Goal: Find specific page/section: Find specific page/section

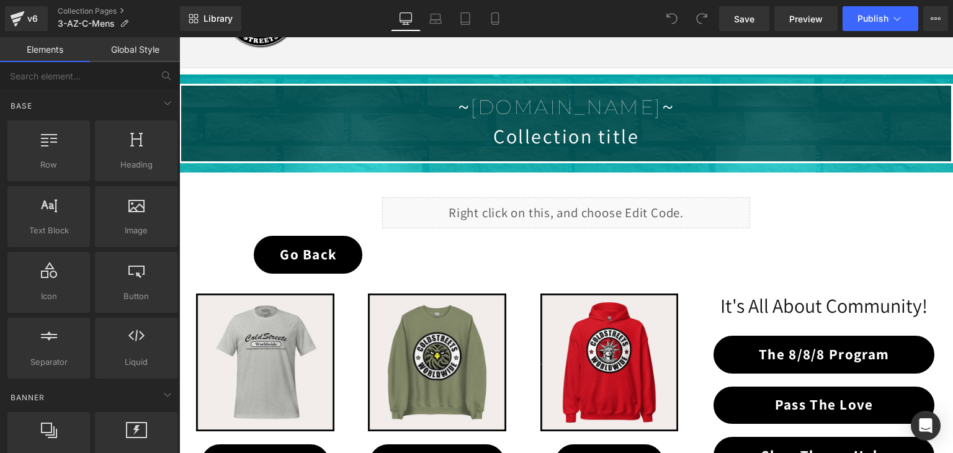
scroll to position [124, 0]
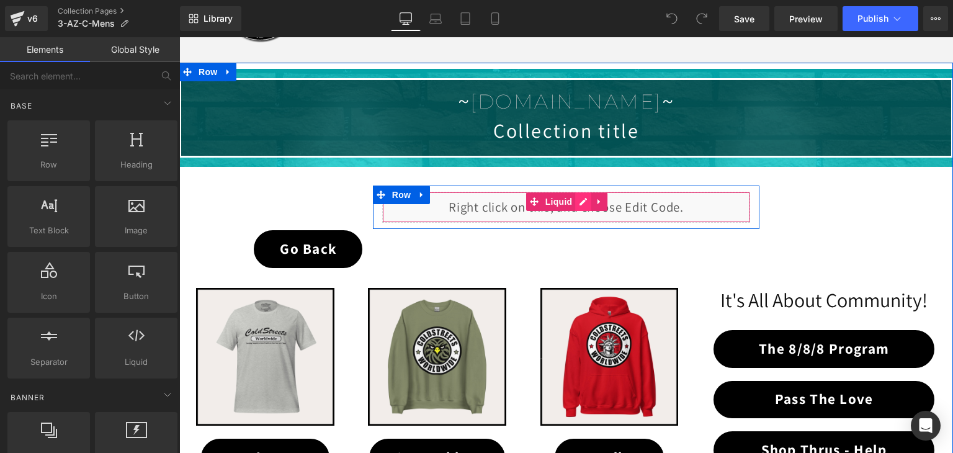
click at [582, 203] on div "Liquid" at bounding box center [566, 207] width 369 height 31
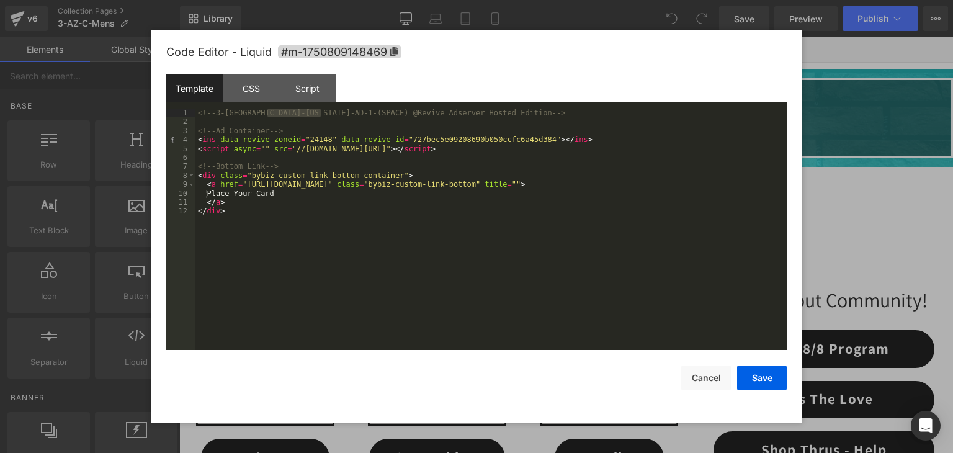
drag, startPoint x: 320, startPoint y: 112, endPoint x: 269, endPoint y: 112, distance: 51.5
click at [269, 112] on div "<!-- 3-AZ-[US_STATE]-AD-1-(SPACE) @Revive Adserver Hosted Edition --> <!-- Ad C…" at bounding box center [492, 238] width 592 height 259
